Goal: Information Seeking & Learning: Find specific fact

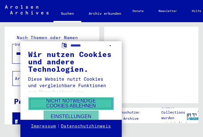
click at [97, 104] on button "Nicht notwendige Cookies ablehnen" at bounding box center [71, 104] width 86 height 13
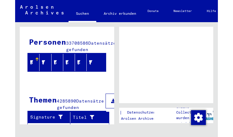
scroll to position [62, 0]
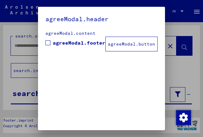
type input "********"
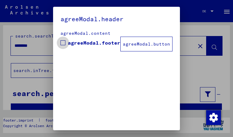
click at [62, 43] on span at bounding box center [63, 42] width 5 height 5
click at [139, 40] on button "agreeModal.button" at bounding box center [146, 44] width 52 height 15
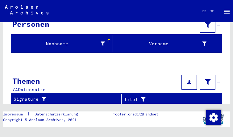
scroll to position [7, 0]
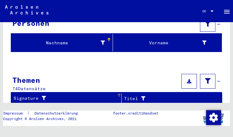
click at [78, 95] on div "Signature" at bounding box center [65, 98] width 103 height 6
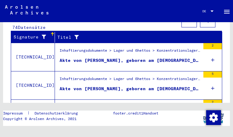
scroll to position [132, 0]
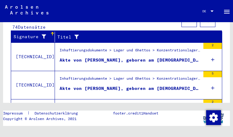
click at [186, 86] on figure "Akte von [PERSON_NAME], geboren am [DEMOGRAPHIC_DATA]" at bounding box center [130, 90] width 141 height 9
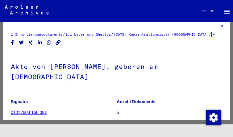
click at [203, 28] on icon at bounding box center [222, 26] width 6 height 6
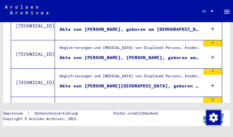
scroll to position [772, 0]
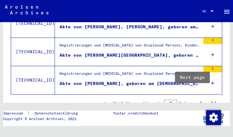
click at [197, 99] on icon "Next page" at bounding box center [201, 103] width 9 height 9
type input "*"
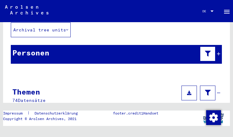
scroll to position [0, 0]
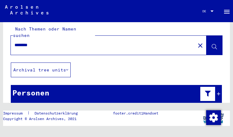
click at [142, 85] on div "Personen" at bounding box center [116, 94] width 211 height 19
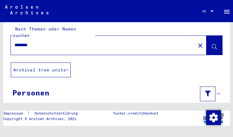
click at [164, 42] on input "********" at bounding box center [103, 45] width 177 height 6
type input "**********"
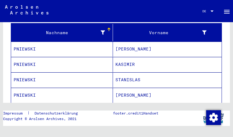
scroll to position [82, 0]
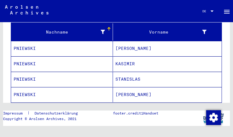
click at [152, 45] on mat-cell "[PERSON_NAME]" at bounding box center [167, 48] width 109 height 15
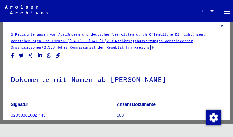
click at [203, 26] on icon at bounding box center [222, 26] width 6 height 6
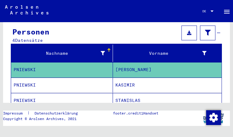
scroll to position [62, 0]
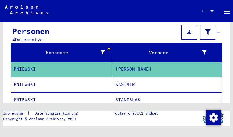
click at [87, 77] on mat-cell "PNIEWSKI" at bounding box center [62, 84] width 102 height 15
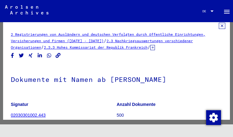
click at [203, 27] on icon at bounding box center [222, 26] width 6 height 6
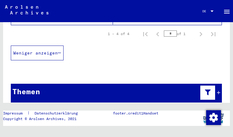
scroll to position [165, 0]
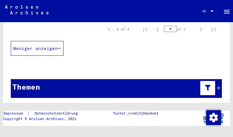
click at [136, 89] on div "Themen" at bounding box center [116, 88] width 211 height 19
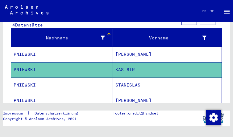
scroll to position [77, 0]
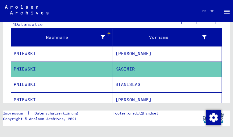
click at [92, 77] on mat-cell "PNIEWSKI" at bounding box center [62, 84] width 102 height 15
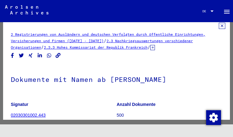
click at [203, 27] on icon at bounding box center [222, 26] width 6 height 6
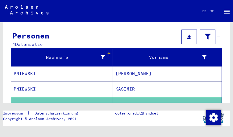
scroll to position [93, 0]
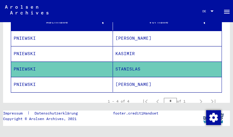
click at [76, 77] on mat-cell "PNIEWSKI" at bounding box center [62, 84] width 102 height 15
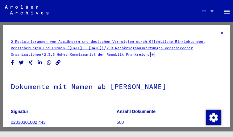
click at [203, 35] on icon at bounding box center [222, 33] width 6 height 6
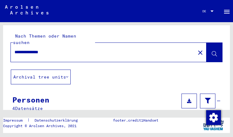
drag, startPoint x: 74, startPoint y: 52, endPoint x: 71, endPoint y: 50, distance: 4.3
click at [74, 52] on div "**********" at bounding box center [101, 52] width 181 height 14
drag, startPoint x: 62, startPoint y: 49, endPoint x: 55, endPoint y: 50, distance: 6.8
click at [56, 50] on div "**********" at bounding box center [101, 52] width 181 height 14
click at [56, 49] on input "**********" at bounding box center [103, 52] width 177 height 6
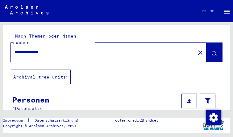
drag, startPoint x: 60, startPoint y: 46, endPoint x: -3, endPoint y: 53, distance: 64.0
click at [0, 53] on html "**********" at bounding box center [116, 68] width 233 height 137
type input "**********"
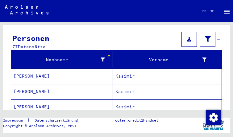
click at [120, 69] on mat-cell "Kasimir" at bounding box center [167, 76] width 109 height 15
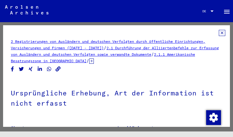
click at [203, 33] on div at bounding box center [118, 33] width 215 height 6
click at [203, 35] on icon at bounding box center [222, 33] width 6 height 6
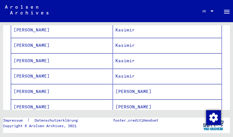
click at [62, 84] on mat-cell "[PERSON_NAME]" at bounding box center [62, 91] width 102 height 15
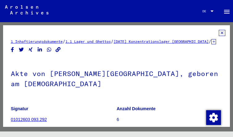
click at [203, 35] on icon at bounding box center [222, 33] width 6 height 6
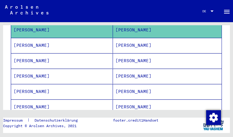
click at [76, 38] on mat-cell "[PERSON_NAME]" at bounding box center [62, 45] width 102 height 15
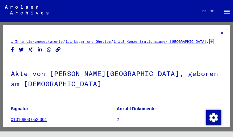
click at [203, 32] on icon at bounding box center [222, 33] width 6 height 6
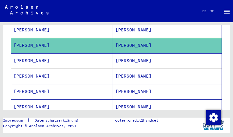
click at [73, 55] on mat-cell "[PERSON_NAME]" at bounding box center [62, 60] width 102 height 15
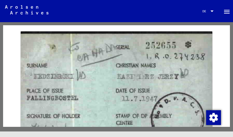
scroll to position [93, 0]
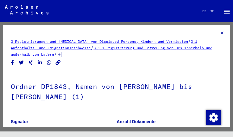
click at [203, 34] on icon at bounding box center [222, 33] width 6 height 6
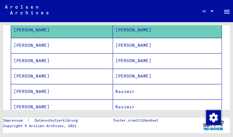
click at [78, 41] on mat-cell "[PERSON_NAME]" at bounding box center [62, 45] width 102 height 15
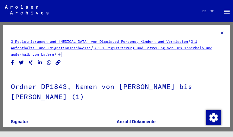
click at [203, 33] on icon at bounding box center [222, 33] width 6 height 6
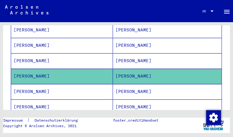
click at [99, 88] on mat-cell "[PERSON_NAME]" at bounding box center [62, 91] width 102 height 15
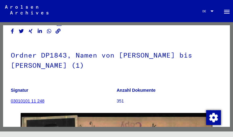
scroll to position [31, 0]
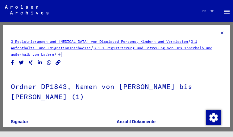
click at [203, 34] on icon at bounding box center [222, 33] width 6 height 6
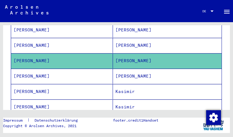
click at [97, 73] on mat-cell "[PERSON_NAME]" at bounding box center [62, 76] width 102 height 15
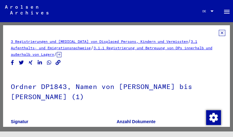
click at [203, 34] on icon at bounding box center [222, 33] width 6 height 6
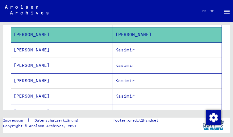
scroll to position [309, 0]
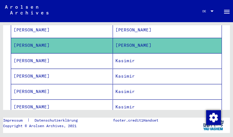
click at [72, 53] on mat-cell "[PERSON_NAME]" at bounding box center [62, 60] width 102 height 15
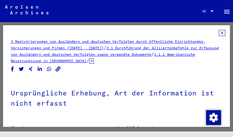
click at [203, 34] on icon at bounding box center [222, 33] width 6 height 6
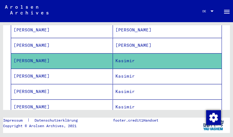
click at [85, 73] on mat-cell "[PERSON_NAME]" at bounding box center [62, 76] width 102 height 15
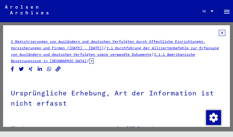
click at [203, 34] on icon at bounding box center [222, 33] width 6 height 6
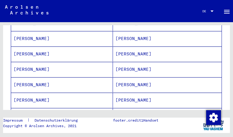
scroll to position [309, 0]
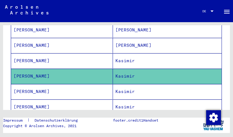
click at [70, 86] on mat-cell "[PERSON_NAME]" at bounding box center [62, 91] width 102 height 15
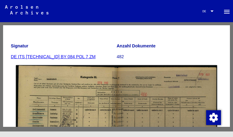
scroll to position [7, 0]
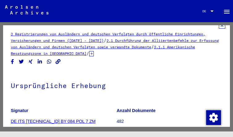
click at [203, 28] on icon at bounding box center [222, 26] width 6 height 6
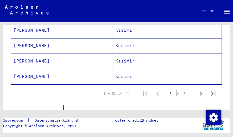
scroll to position [432, 0]
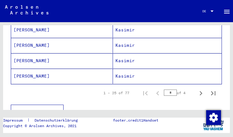
click at [96, 69] on mat-cell "[PERSON_NAME]" at bounding box center [62, 76] width 102 height 15
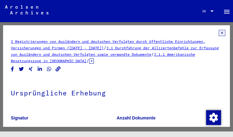
click at [203, 35] on icon at bounding box center [222, 33] width 6 height 6
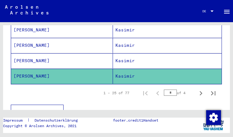
click at [88, 57] on mat-cell "[PERSON_NAME]" at bounding box center [62, 60] width 102 height 15
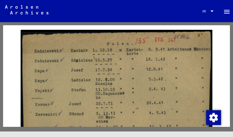
scroll to position [124, 0]
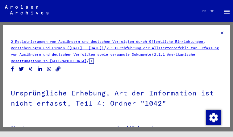
click at [203, 32] on icon at bounding box center [222, 33] width 6 height 6
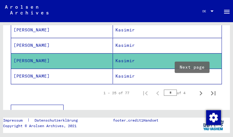
click at [197, 89] on icon "Next page" at bounding box center [201, 93] width 9 height 9
type input "*"
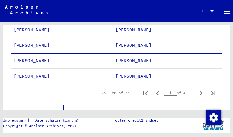
click at [81, 53] on mat-cell "[PERSON_NAME]" at bounding box center [62, 60] width 102 height 15
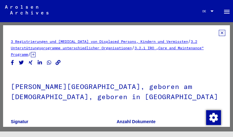
click at [203, 33] on icon at bounding box center [222, 33] width 6 height 6
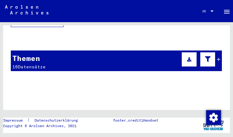
click at [130, 53] on div "Themen 16 Datensätze" at bounding box center [116, 61] width 211 height 21
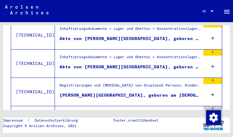
scroll to position [587, 0]
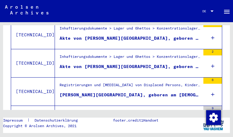
click at [141, 35] on div "Akte von [PERSON_NAME][GEOGRAPHIC_DATA], geboren am [DEMOGRAPHIC_DATA]" at bounding box center [130, 38] width 141 height 6
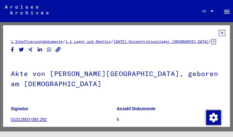
click at [203, 33] on icon at bounding box center [222, 33] width 6 height 6
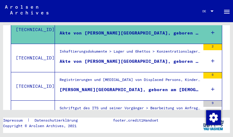
scroll to position [154, 0]
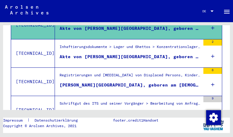
click at [127, 54] on div "Akte von [PERSON_NAME][GEOGRAPHIC_DATA], geboren am [DEMOGRAPHIC_DATA]" at bounding box center [130, 57] width 141 height 6
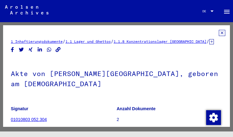
click at [203, 36] on icon at bounding box center [222, 33] width 6 height 6
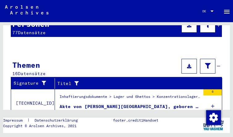
scroll to position [185, 0]
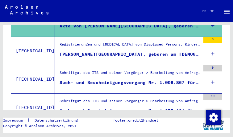
click at [177, 70] on div "Schriftgut des ITS und seiner Vorgänger > Bearbeitung von Anfragen > Fallbezoge…" at bounding box center [130, 74] width 141 height 9
